Goal: Find contact information: Find contact information

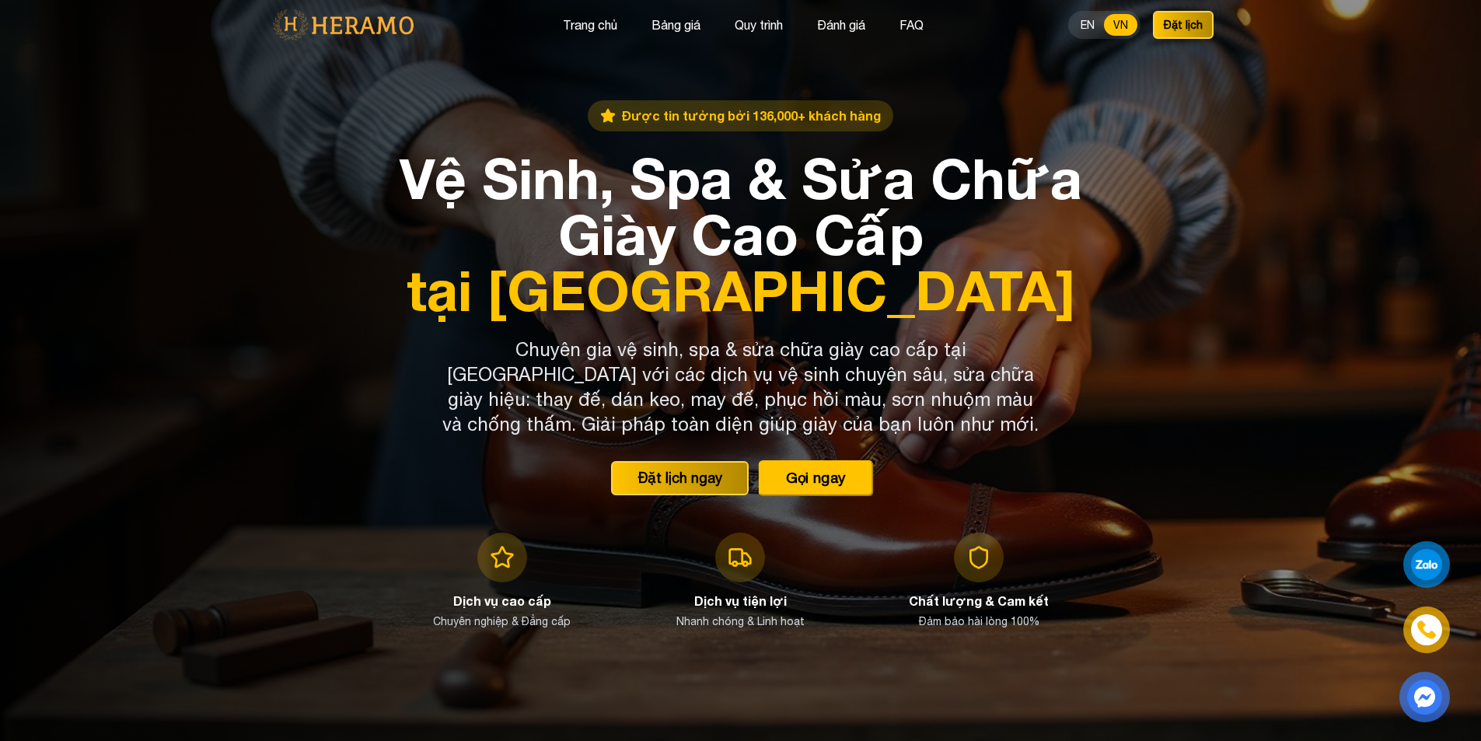
click at [817, 476] on button "Gọi ngay" at bounding box center [815, 477] width 115 height 36
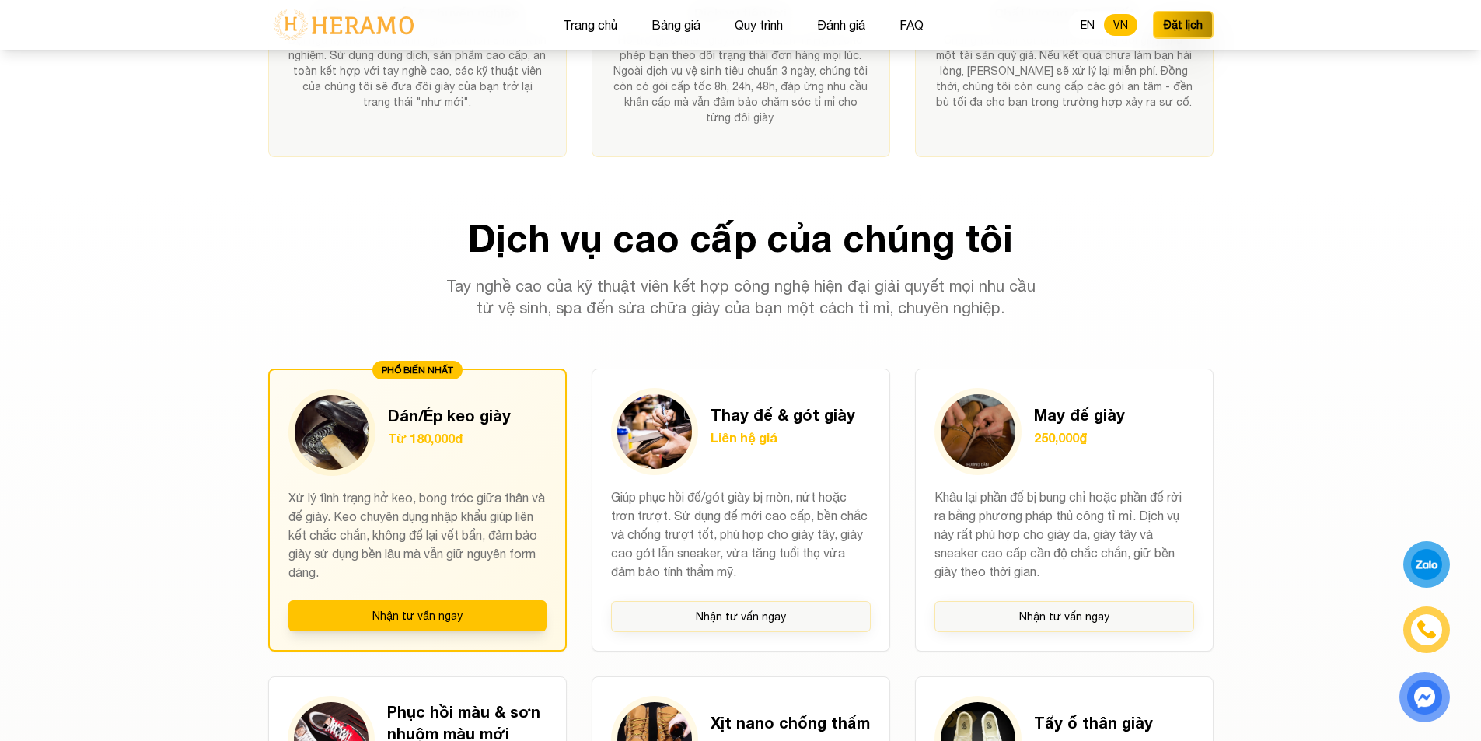
scroll to position [1082, 0]
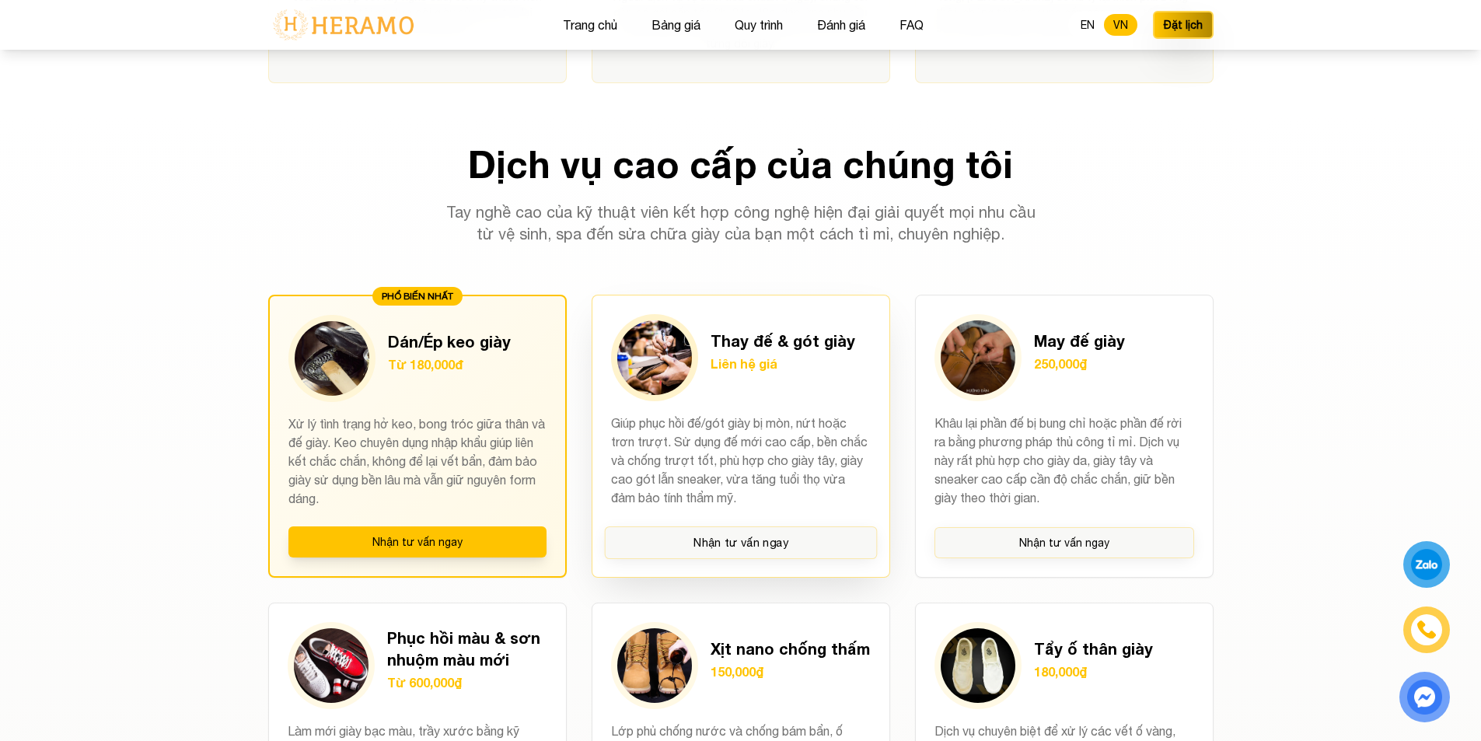
click at [681, 348] on img at bounding box center [654, 357] width 75 height 75
click at [641, 376] on img at bounding box center [654, 357] width 75 height 75
click at [712, 538] on button "Nhận tư vấn ngay" at bounding box center [740, 542] width 273 height 33
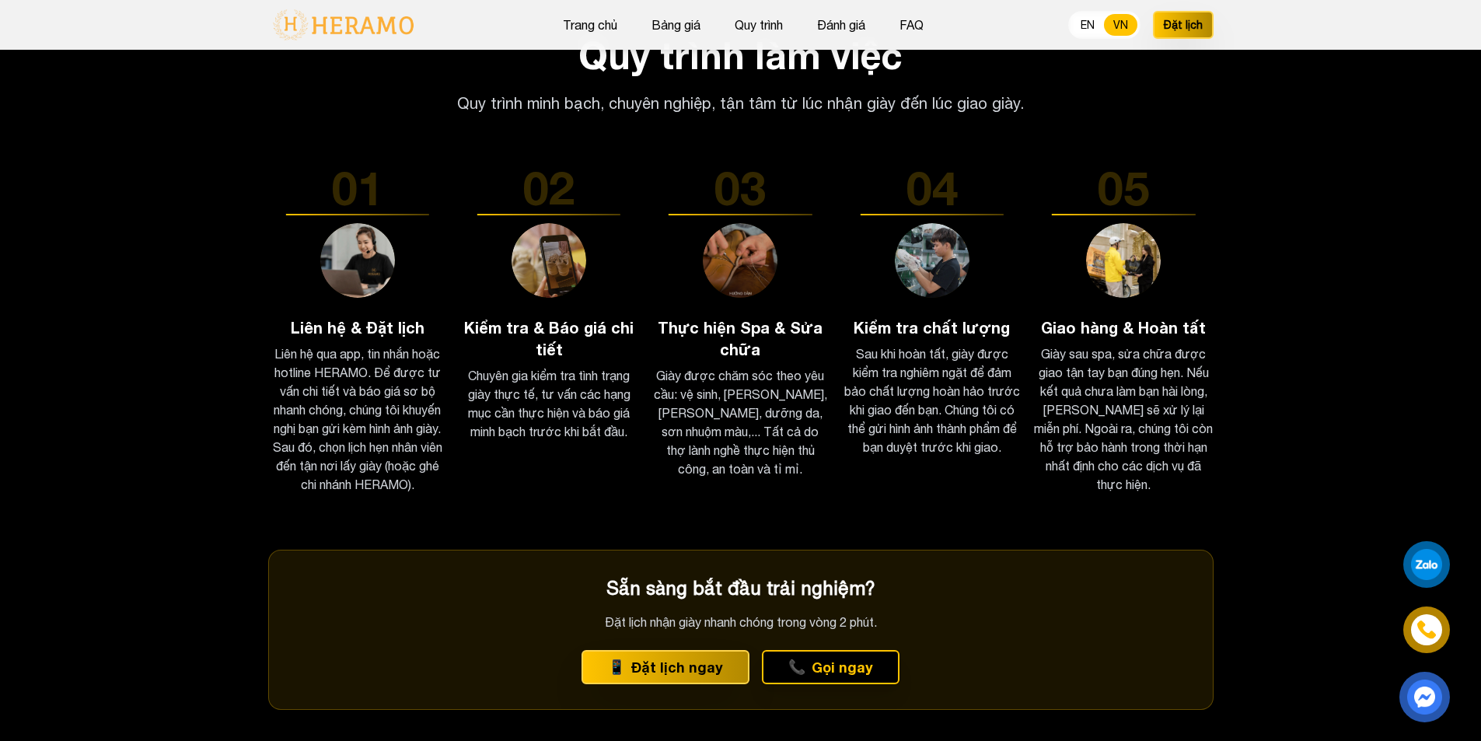
scroll to position [2532, 0]
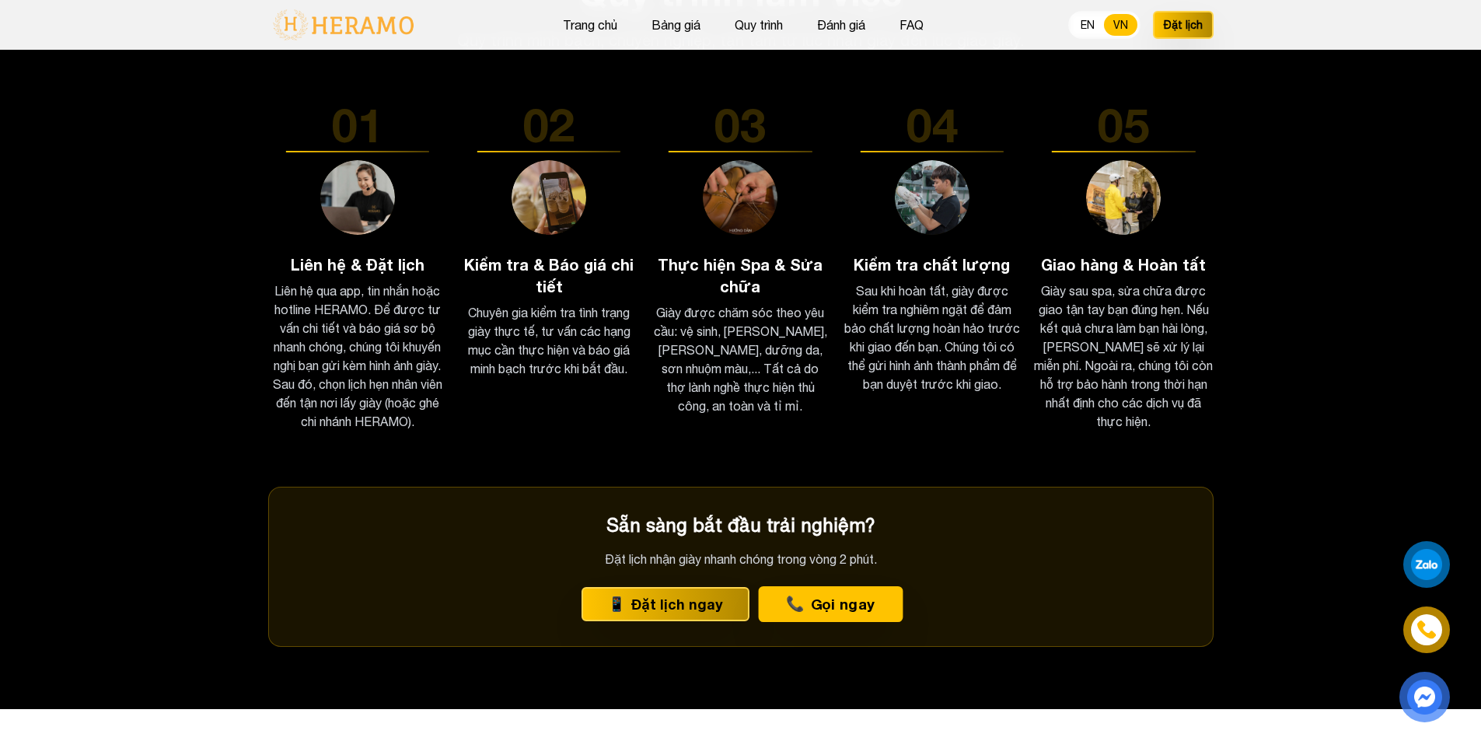
click at [844, 603] on button "📞 Gọi ngay" at bounding box center [831, 604] width 145 height 36
click at [1424, 636] on img at bounding box center [1426, 629] width 17 height 17
click at [1424, 560] on div at bounding box center [1427, 564] width 29 height 28
